Goal: Task Accomplishment & Management: Complete application form

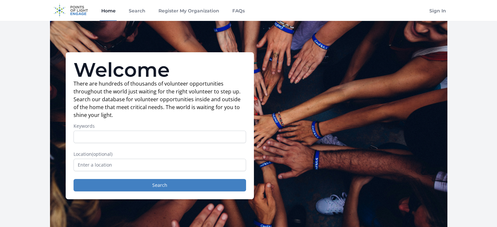
click at [144, 138] on input "Keywords" at bounding box center [159, 137] width 172 height 12
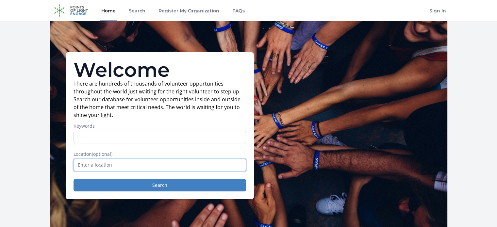
click at [134, 164] on input "text" at bounding box center [159, 165] width 172 height 12
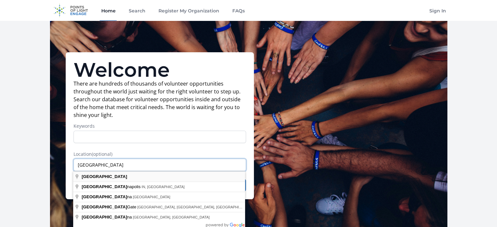
type input "[GEOGRAPHIC_DATA]"
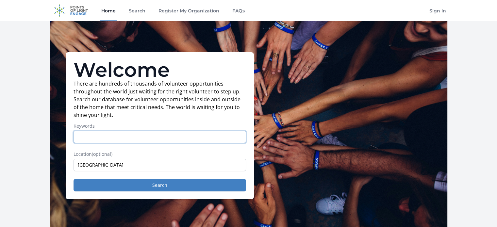
click at [129, 138] on input "Keywords" at bounding box center [159, 137] width 172 height 12
type input "writing"
click at [73, 179] on button "Search" at bounding box center [159, 185] width 172 height 12
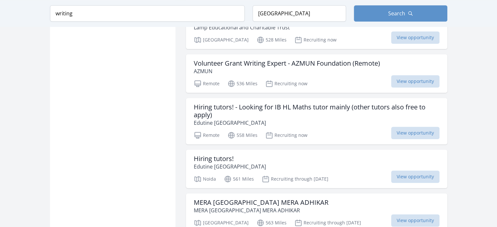
scroll to position [632, 0]
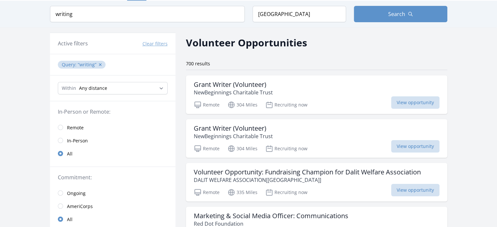
scroll to position [21, 0]
click at [61, 126] on input "radio" at bounding box center [60, 126] width 5 height 5
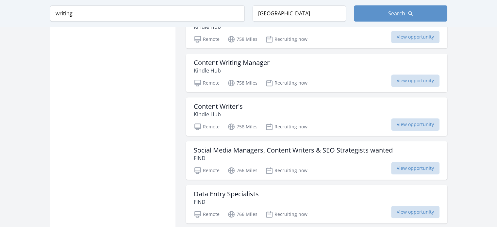
scroll to position [444, 0]
click at [342, 68] on div "Content Writing Manager Kindle Hub" at bounding box center [317, 66] width 246 height 16
click at [376, 130] on div "Remote 758 Miles Recruiting now View opportunity" at bounding box center [317, 125] width 246 height 10
click at [392, 125] on span "View opportunity" at bounding box center [415, 124] width 48 height 12
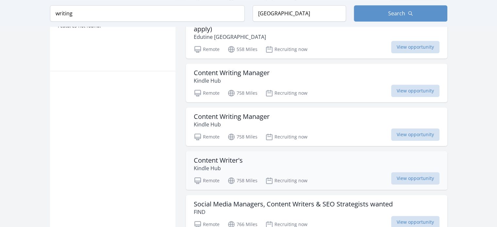
scroll to position [389, 0]
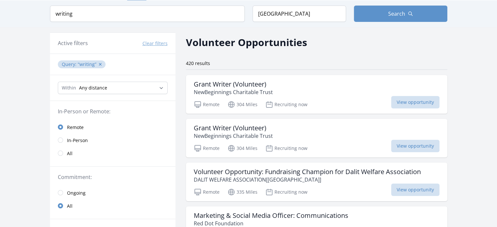
scroll to position [795, 0]
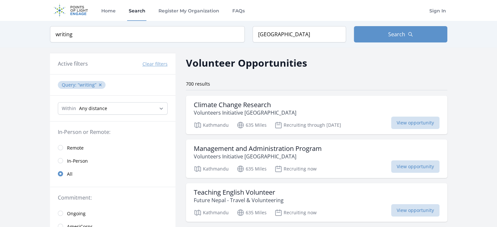
click at [57, 150] on link "Remote" at bounding box center [112, 147] width 125 height 13
click at [61, 148] on input "radio" at bounding box center [60, 147] width 5 height 5
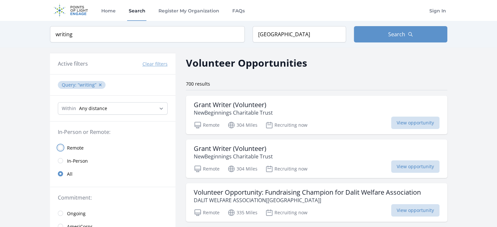
click at [59, 146] on input "radio" at bounding box center [60, 147] width 5 height 5
click at [61, 147] on input "radio" at bounding box center [60, 147] width 5 height 5
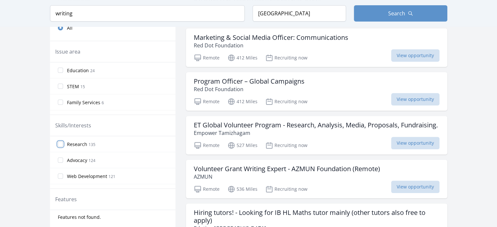
click at [59, 145] on input "Research 135" at bounding box center [60, 143] width 5 height 5
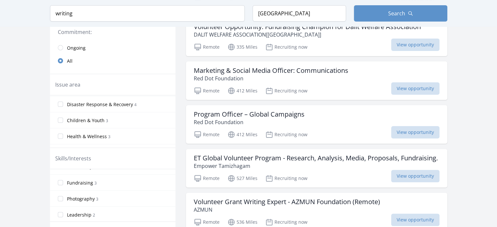
scroll to position [48, 0]
click at [62, 123] on label "Children & Youth 3" at bounding box center [112, 119] width 125 height 13
click at [62, 122] on input "Children & Youth 3" at bounding box center [60, 119] width 5 height 5
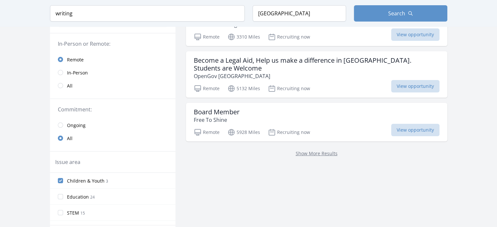
scroll to position [0, 0]
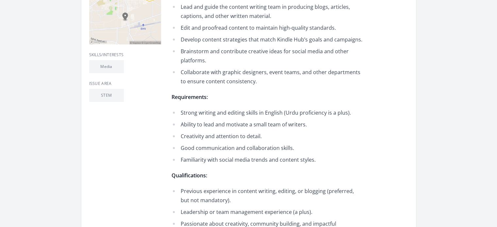
scroll to position [186, 0]
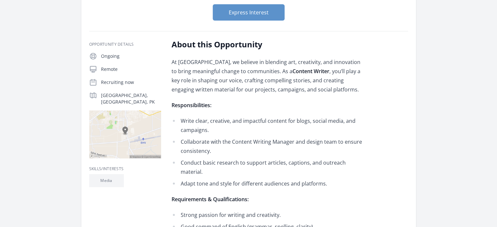
scroll to position [81, 0]
click at [195, 119] on li "Write clear, creative, and impactful content for blogs, social media, and campa…" at bounding box center [266, 125] width 191 height 18
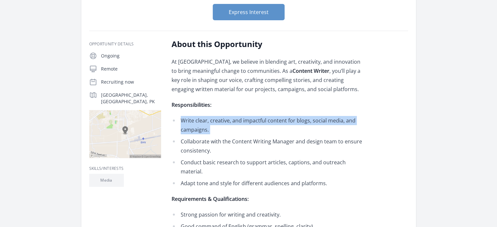
click at [195, 119] on li "Write clear, creative, and impactful content for blogs, social media, and campa…" at bounding box center [266, 125] width 191 height 18
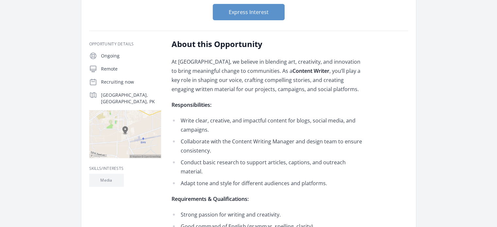
click at [195, 119] on li "Write clear, creative, and impactful content for blogs, social media, and campa…" at bounding box center [266, 125] width 191 height 18
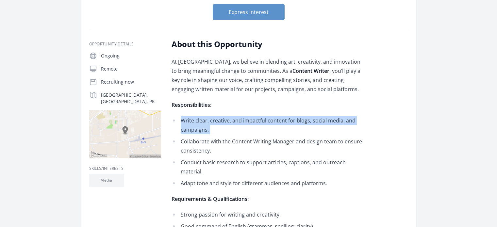
click at [195, 119] on li "Write clear, creative, and impactful content for blogs, social media, and campa…" at bounding box center [266, 125] width 191 height 18
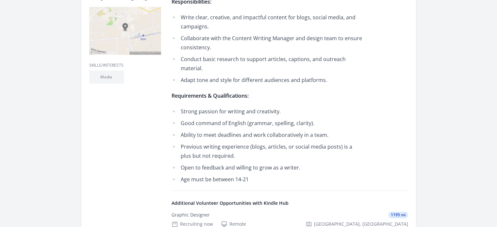
scroll to position [184, 0]
click at [198, 131] on li "Ability to meet deadlines and work collaboratively in a team." at bounding box center [266, 135] width 191 height 9
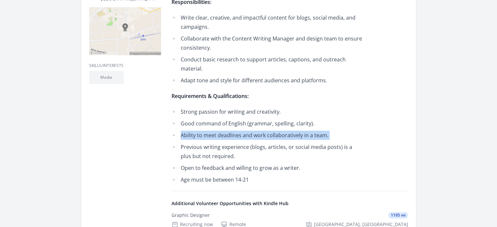
click at [198, 131] on li "Ability to meet deadlines and work collaboratively in a team." at bounding box center [266, 135] width 191 height 9
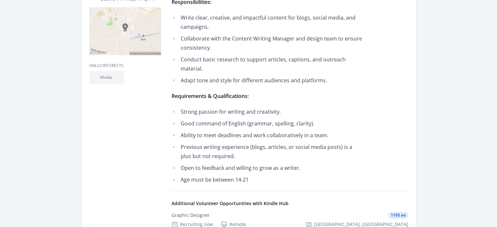
click at [198, 131] on li "Ability to meet deadlines and work collaboratively in a team." at bounding box center [266, 135] width 191 height 9
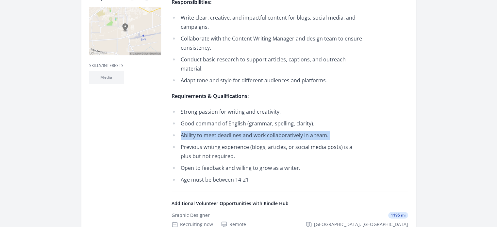
click at [198, 131] on li "Ability to meet deadlines and work collaboratively in a team." at bounding box center [266, 135] width 191 height 9
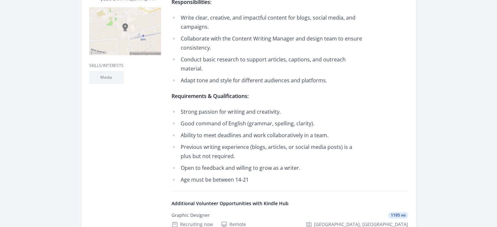
click at [198, 131] on li "Ability to meet deadlines and work collaboratively in a team." at bounding box center [266, 135] width 191 height 9
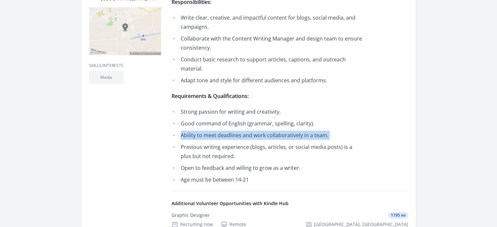
click at [198, 131] on li "Ability to meet deadlines and work collaboratively in a team." at bounding box center [266, 135] width 191 height 9
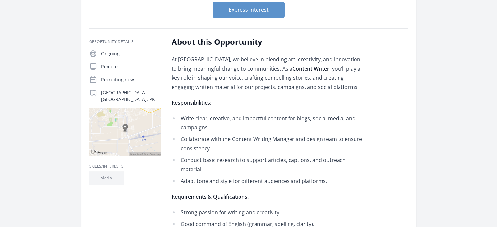
scroll to position [0, 0]
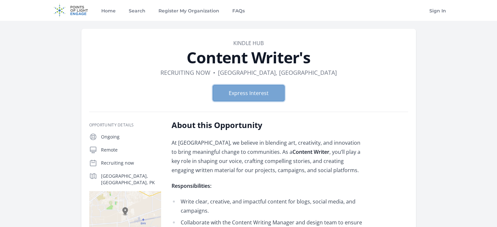
click at [235, 87] on button "Express Interest" at bounding box center [249, 93] width 72 height 16
